Goal: Check status: Check status

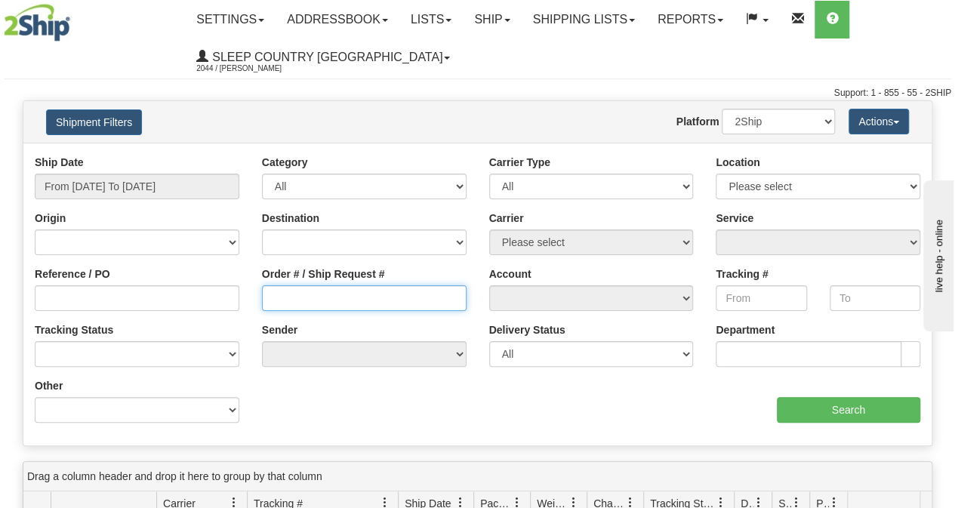
click at [285, 295] on input "Order # / Ship Request #" at bounding box center [364, 298] width 205 height 26
paste input "9000I153701"
type input "9000I153701"
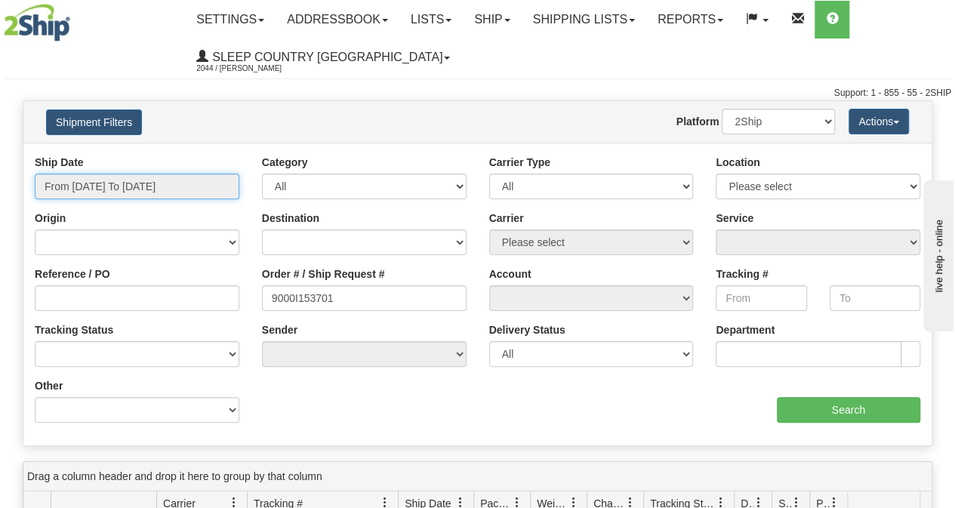
click at [168, 177] on input "From [DATE] To [DATE]" at bounding box center [137, 187] width 205 height 26
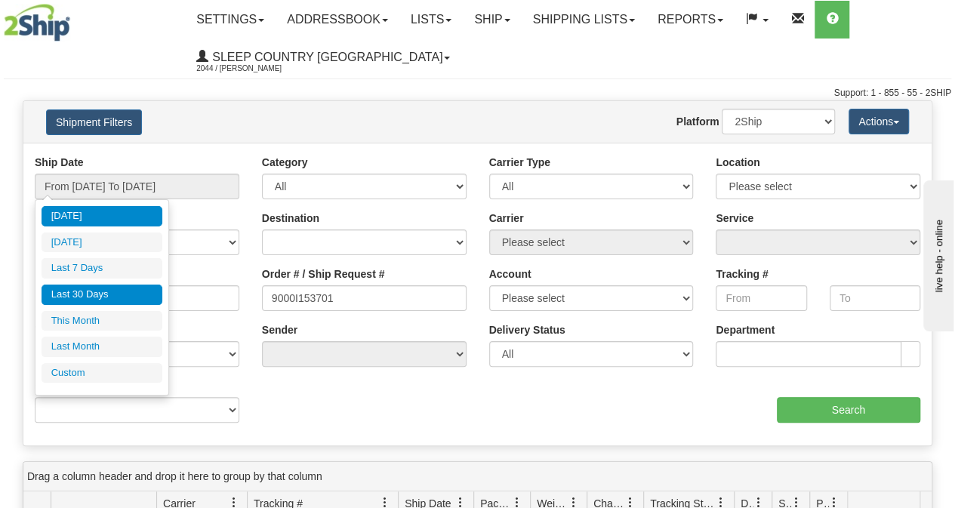
click at [134, 285] on li "Last 30 Days" at bounding box center [102, 295] width 121 height 20
type input "From [DATE] To [DATE]"
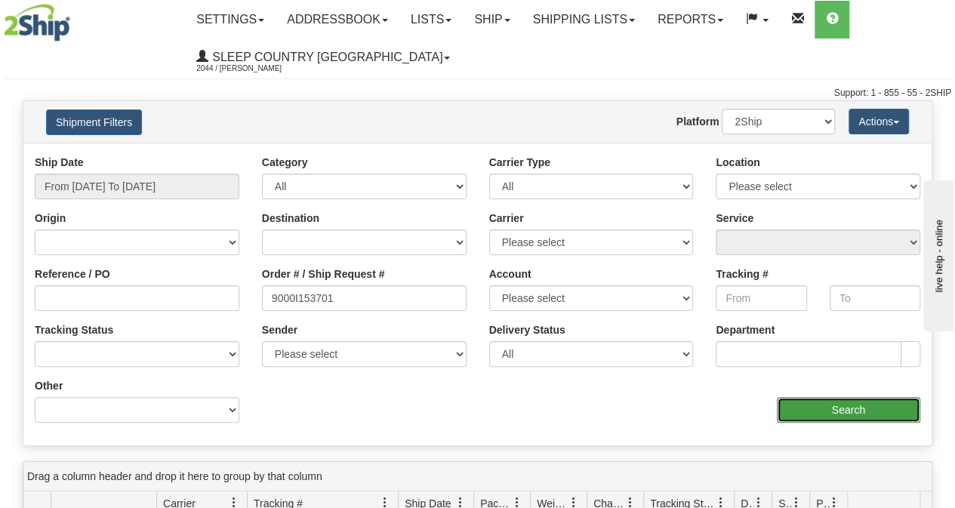
click at [884, 408] on input "Search" at bounding box center [849, 410] width 144 height 26
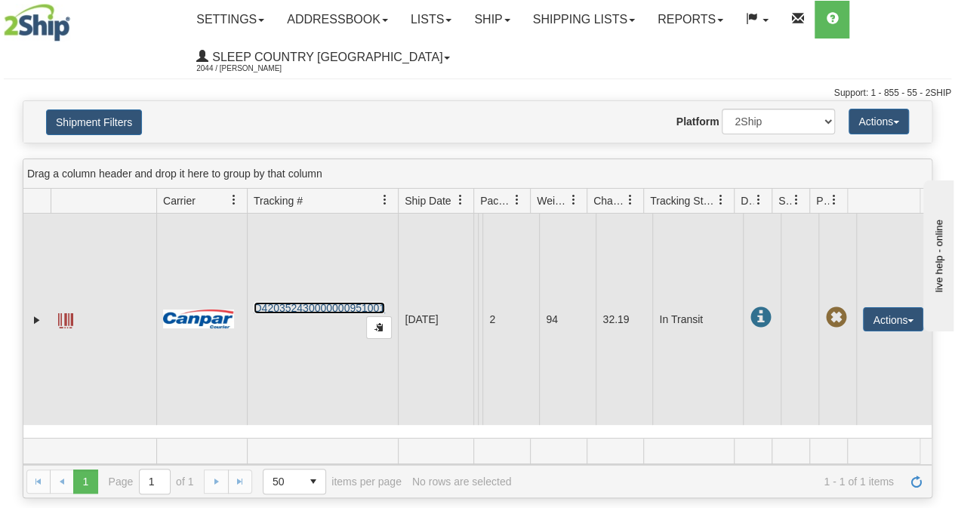
click at [296, 310] on link "D420352430000000951001" at bounding box center [319, 308] width 131 height 12
